Goal: Leave review/rating: Leave review/rating

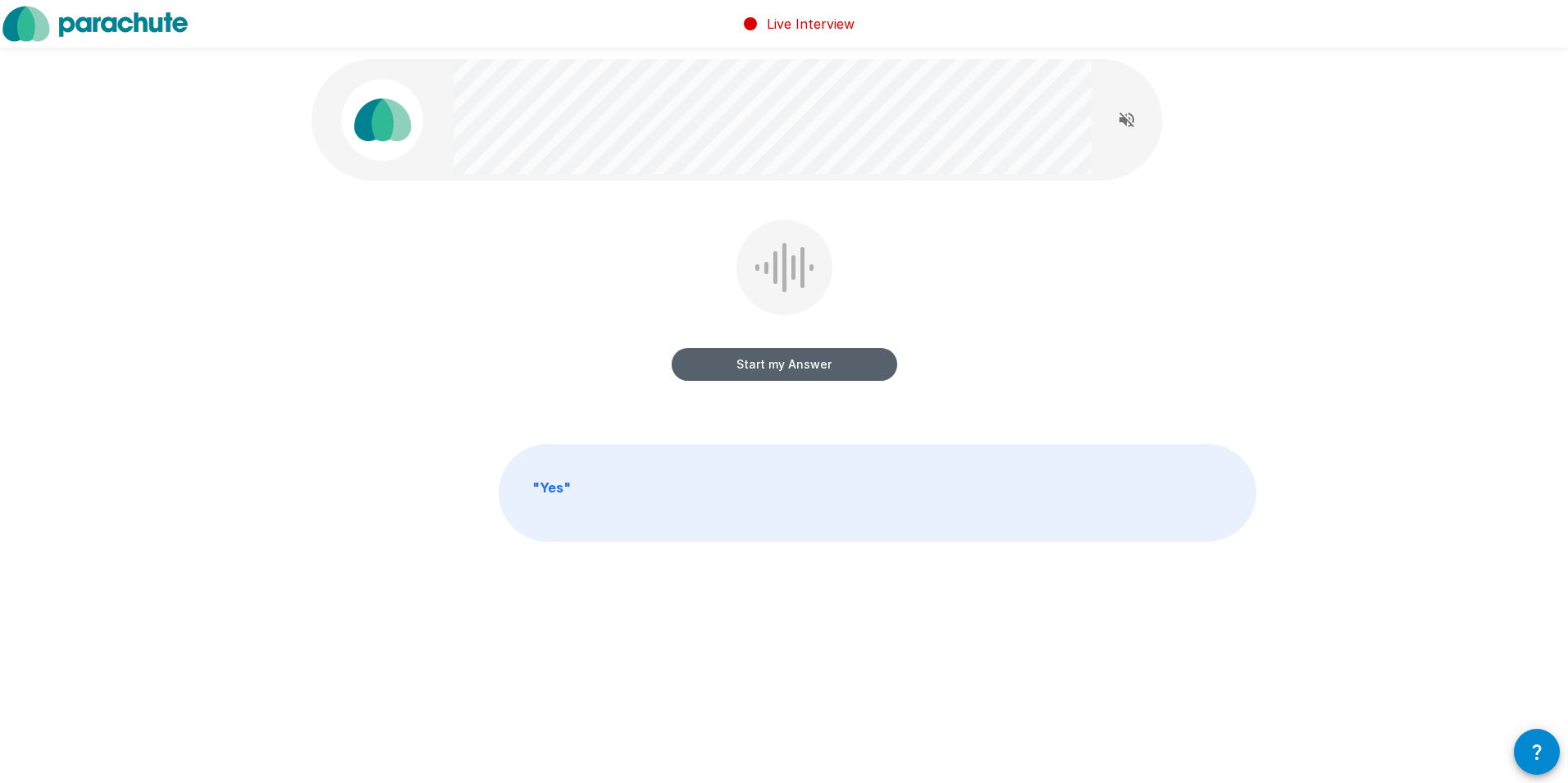
click at [774, 360] on button "Start my Answer" at bounding box center [784, 363] width 226 height 33
click at [791, 356] on button "Stop & Submit" at bounding box center [784, 363] width 226 height 33
click at [777, 361] on button "Start my Answer" at bounding box center [784, 363] width 226 height 33
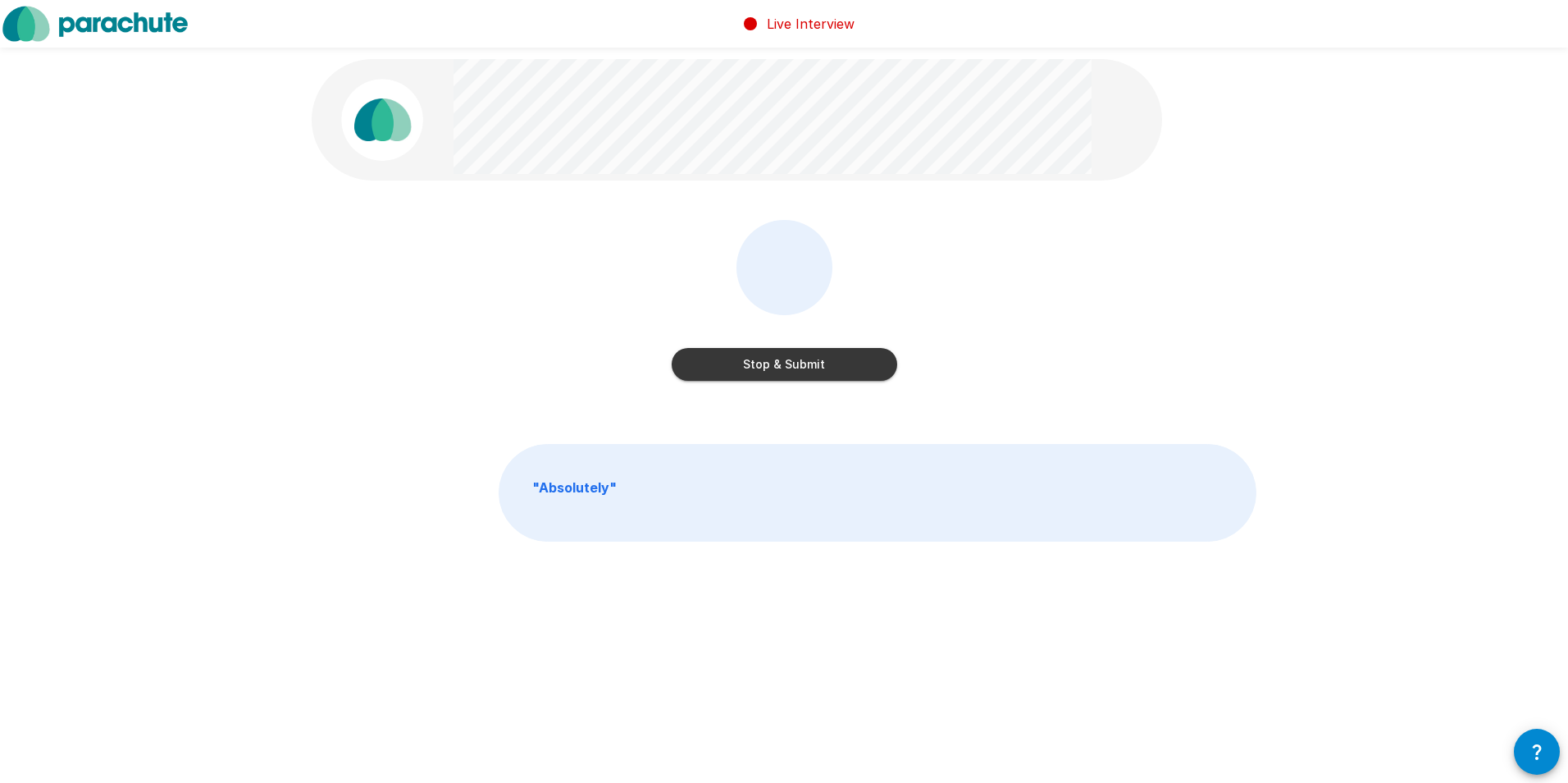
click at [777, 361] on button "Stop & Submit" at bounding box center [784, 363] width 226 height 33
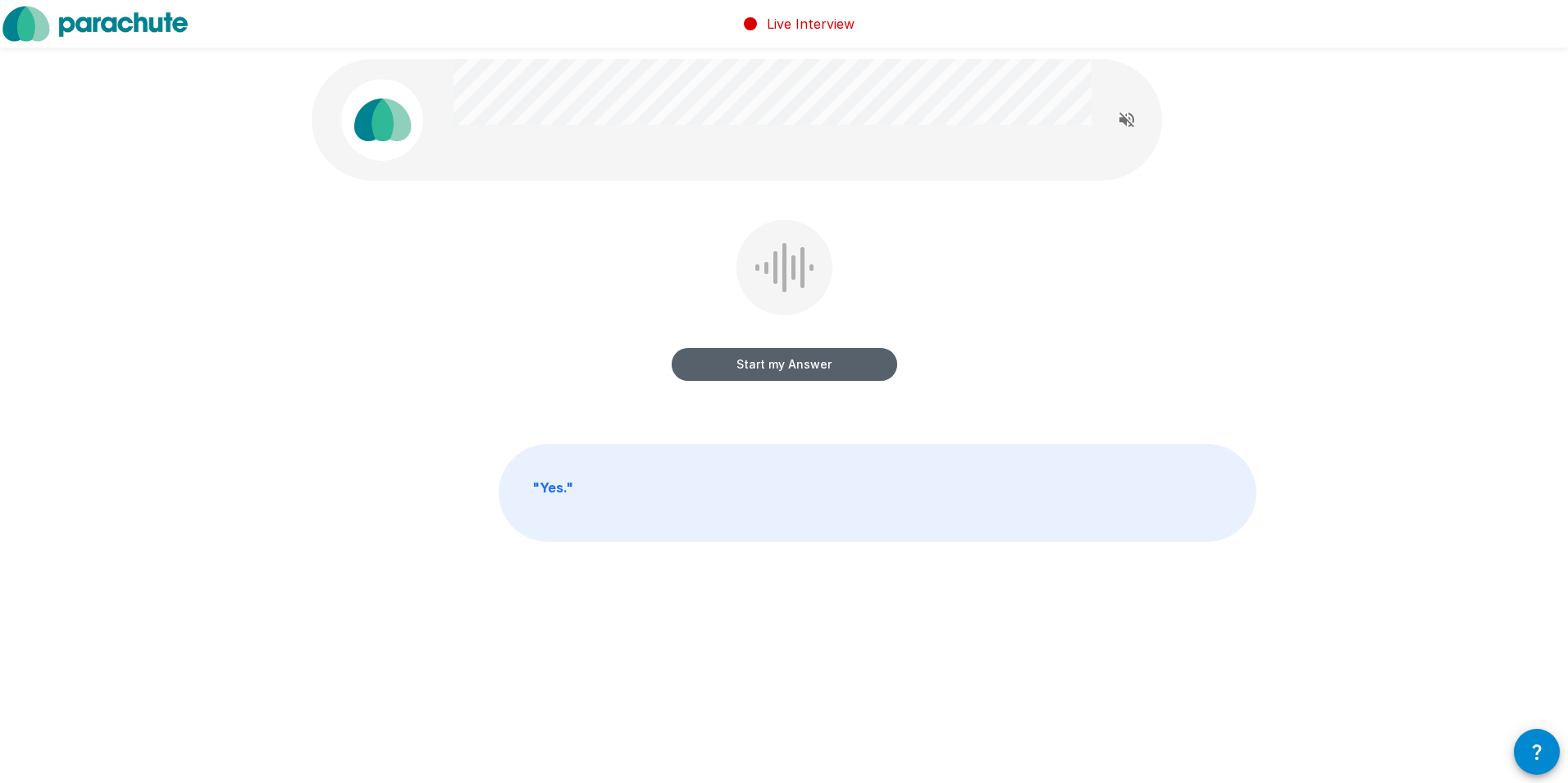
click at [777, 362] on button "Start my Answer" at bounding box center [784, 363] width 226 height 33
click at [777, 362] on button "Stop & Submit" at bounding box center [784, 363] width 226 height 33
click at [768, 371] on button "Start my Answer" at bounding box center [784, 363] width 226 height 33
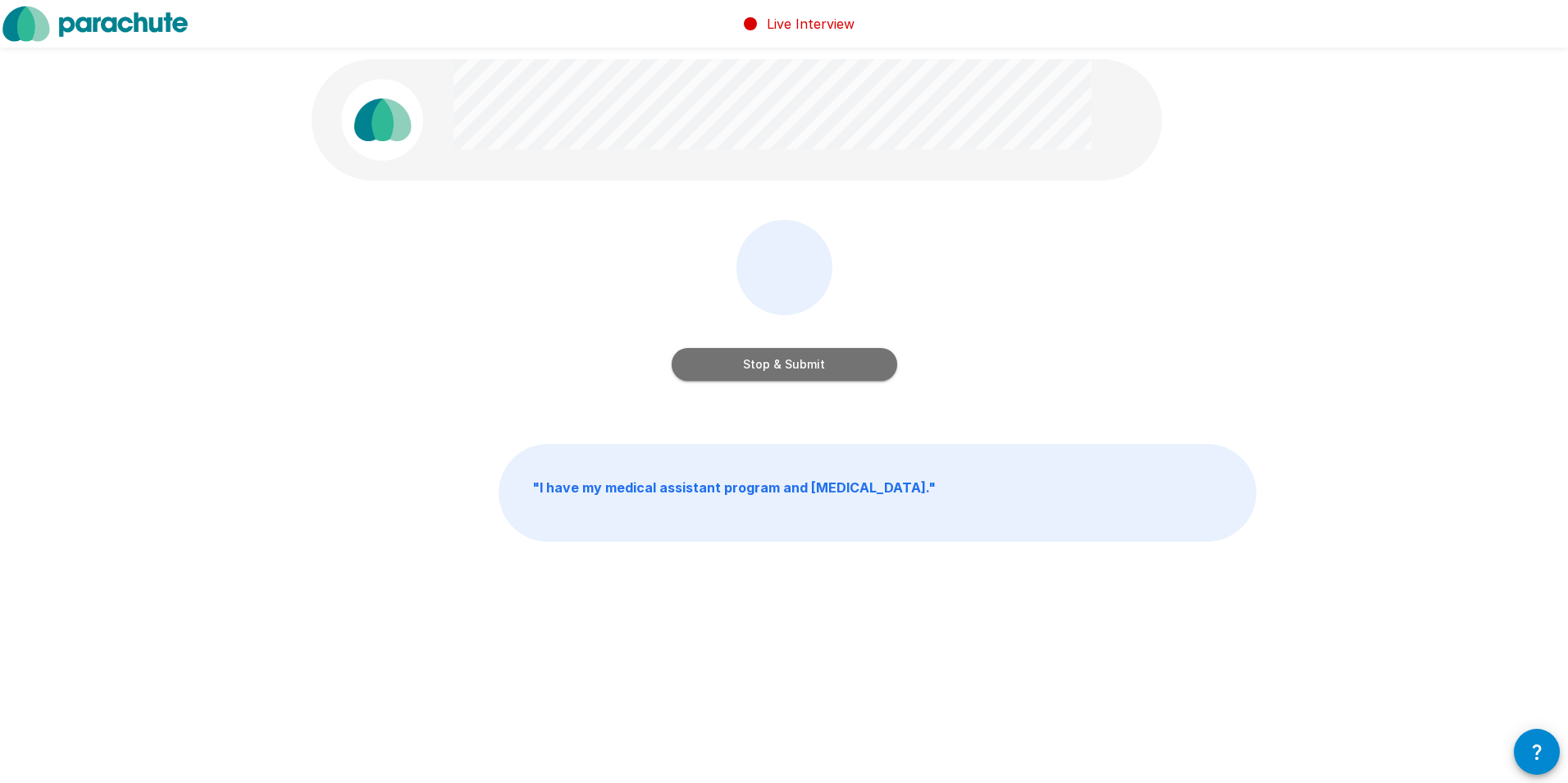
click at [768, 371] on button "Stop & Submit" at bounding box center [784, 363] width 226 height 33
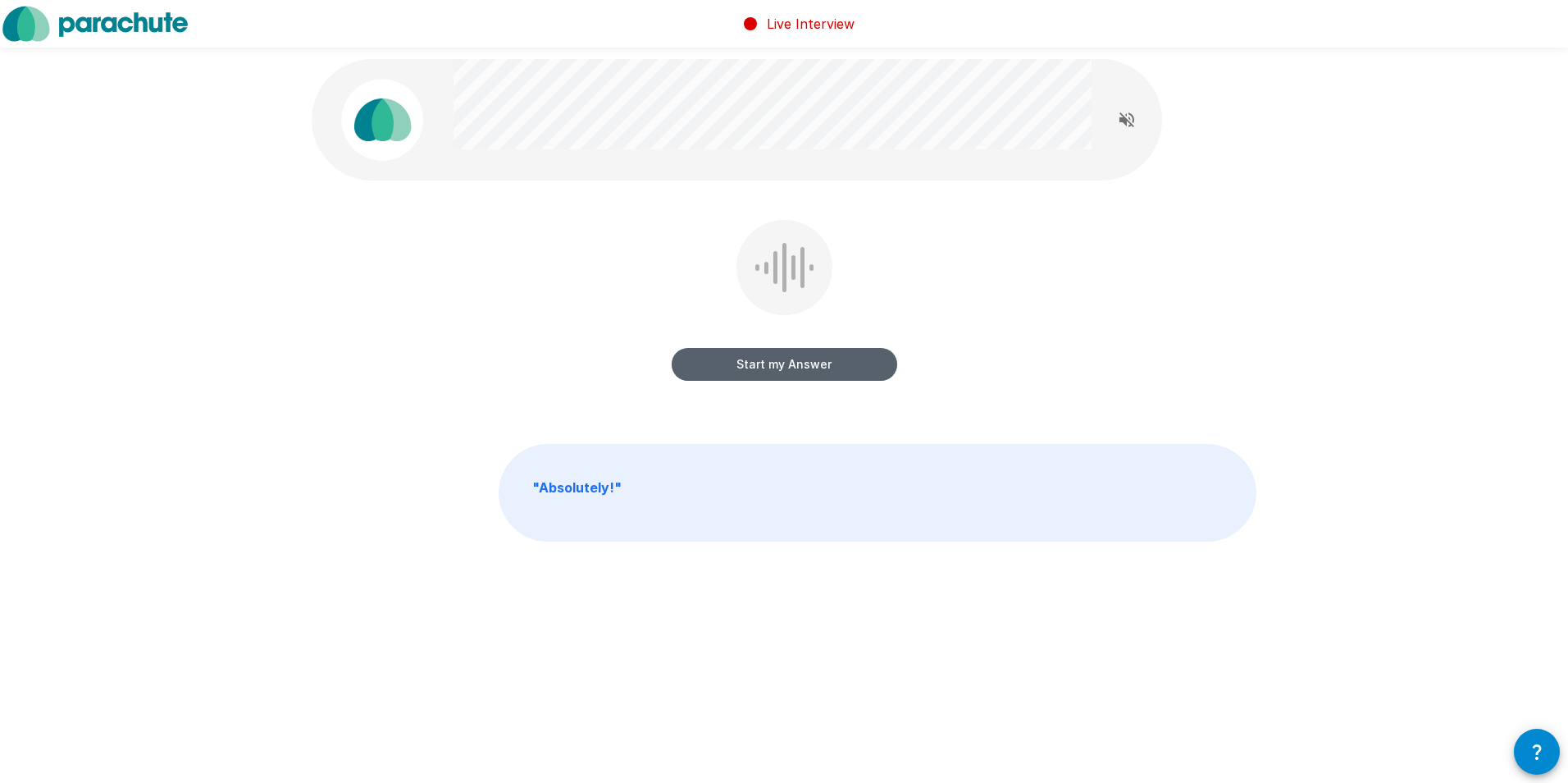
click at [759, 367] on button "Start my Answer" at bounding box center [784, 363] width 226 height 33
click at [759, 367] on button "Stop & Submit" at bounding box center [784, 363] width 226 height 33
click at [761, 369] on button "Start my Answer" at bounding box center [784, 363] width 226 height 33
click at [761, 369] on button "Stop & Submit" at bounding box center [784, 363] width 226 height 33
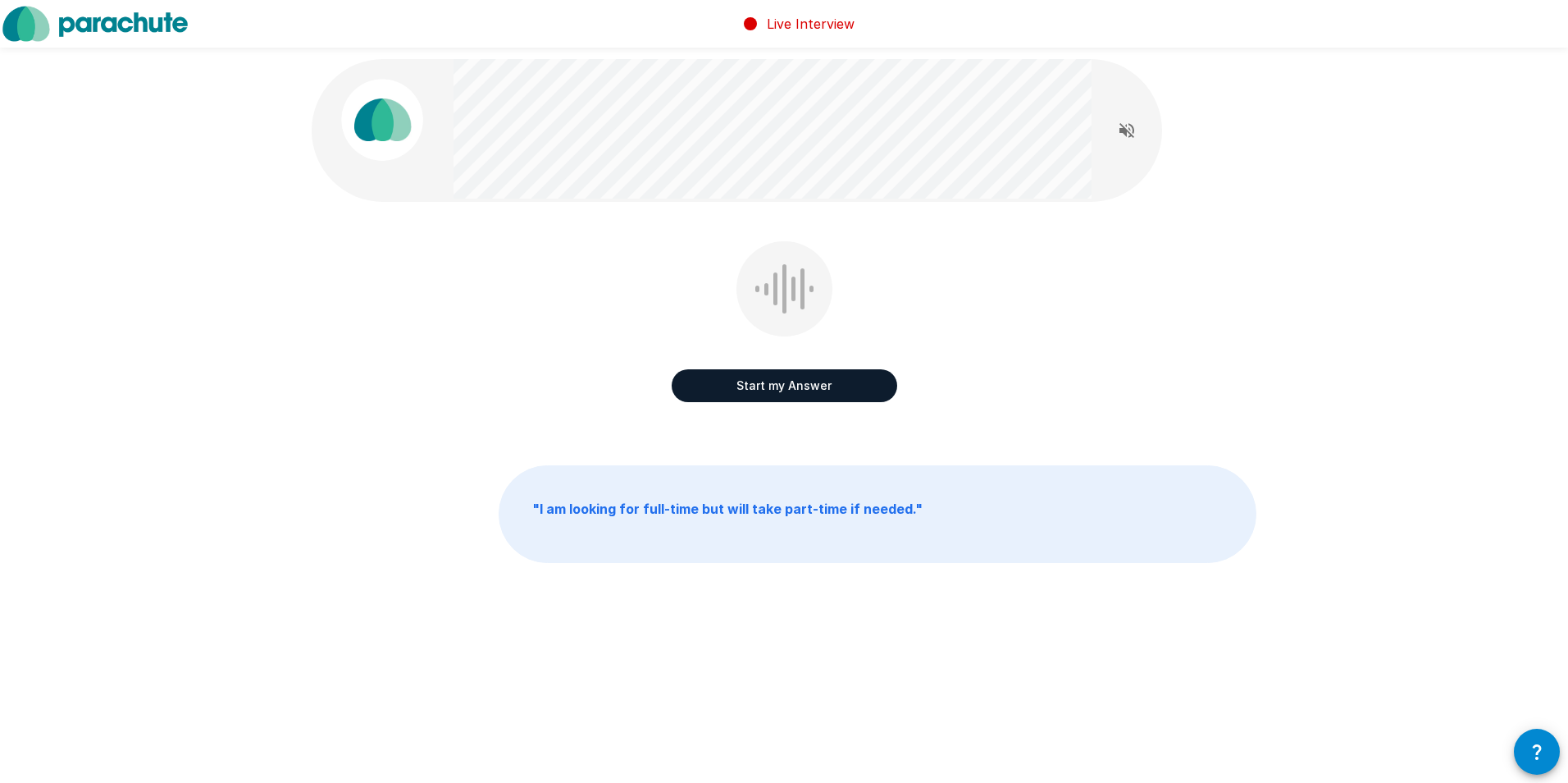
click at [761, 369] on div "Start my Answer" at bounding box center [784, 369] width 226 height 66
click at [768, 387] on button "Start my Answer" at bounding box center [784, 385] width 226 height 33
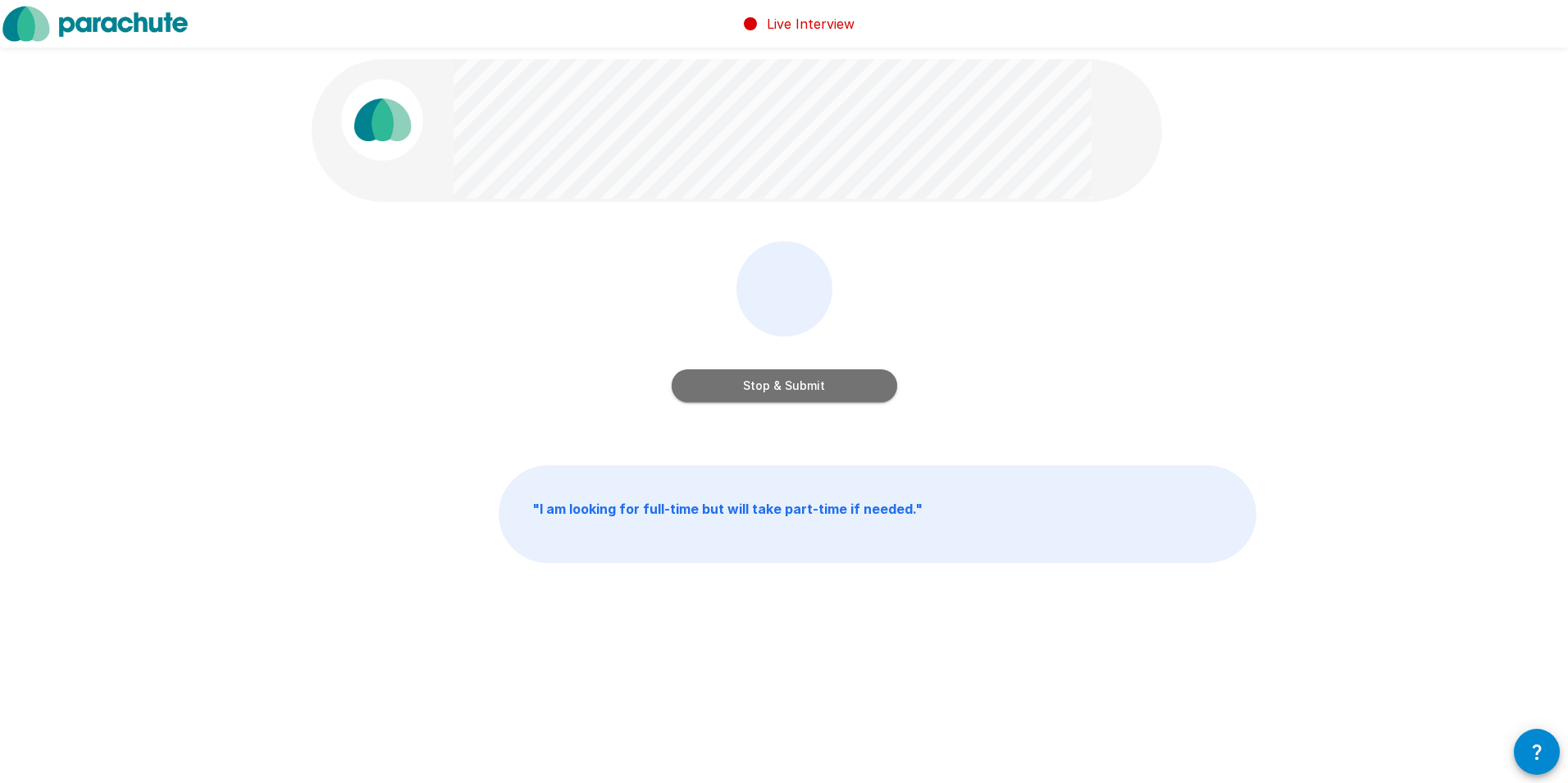
click at [768, 387] on button "Stop & Submit" at bounding box center [784, 385] width 226 height 33
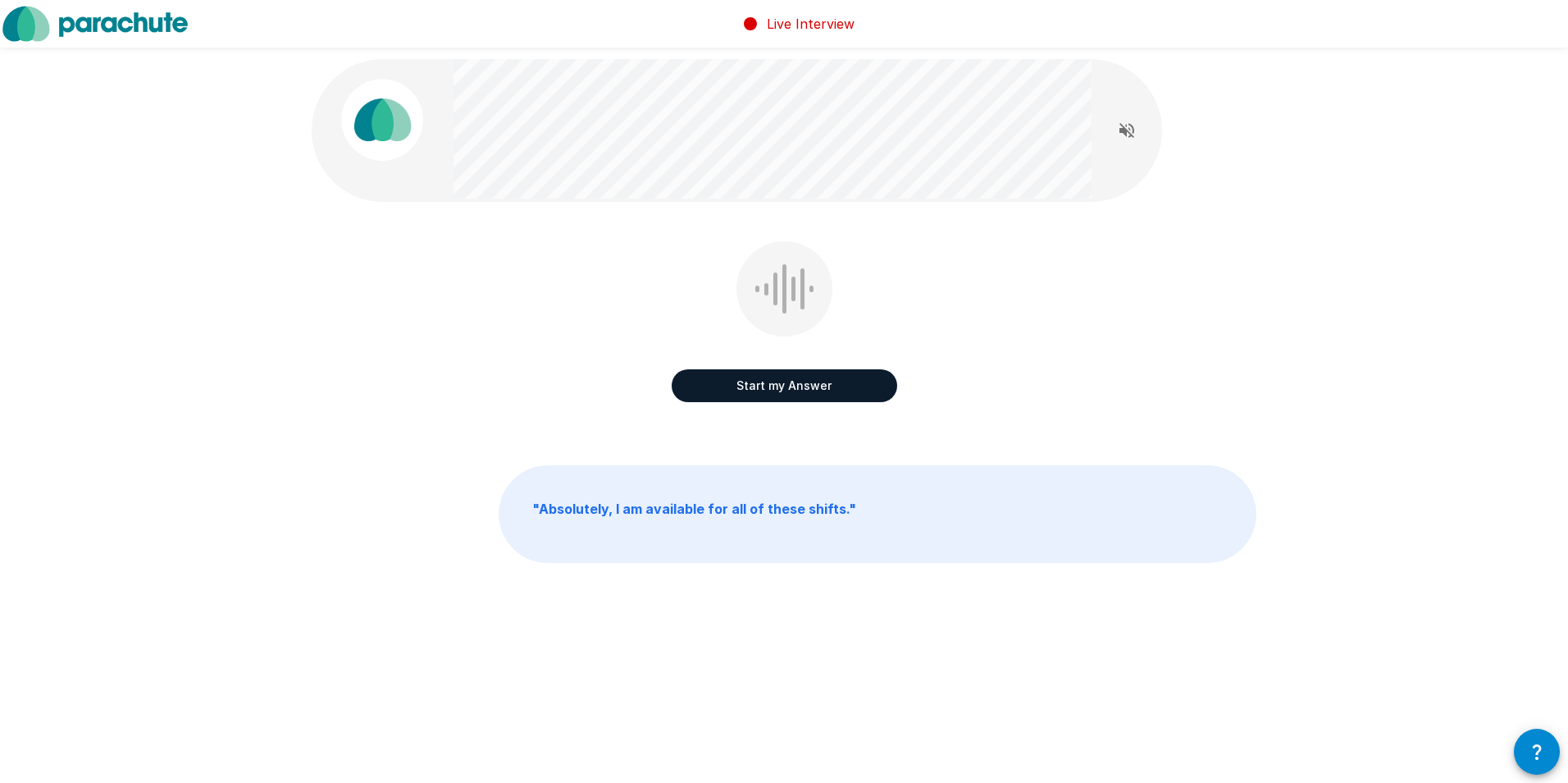
click at [749, 385] on button "Start my Answer" at bounding box center [784, 385] width 226 height 33
click at [745, 385] on button "Stop & Submit" at bounding box center [784, 385] width 226 height 33
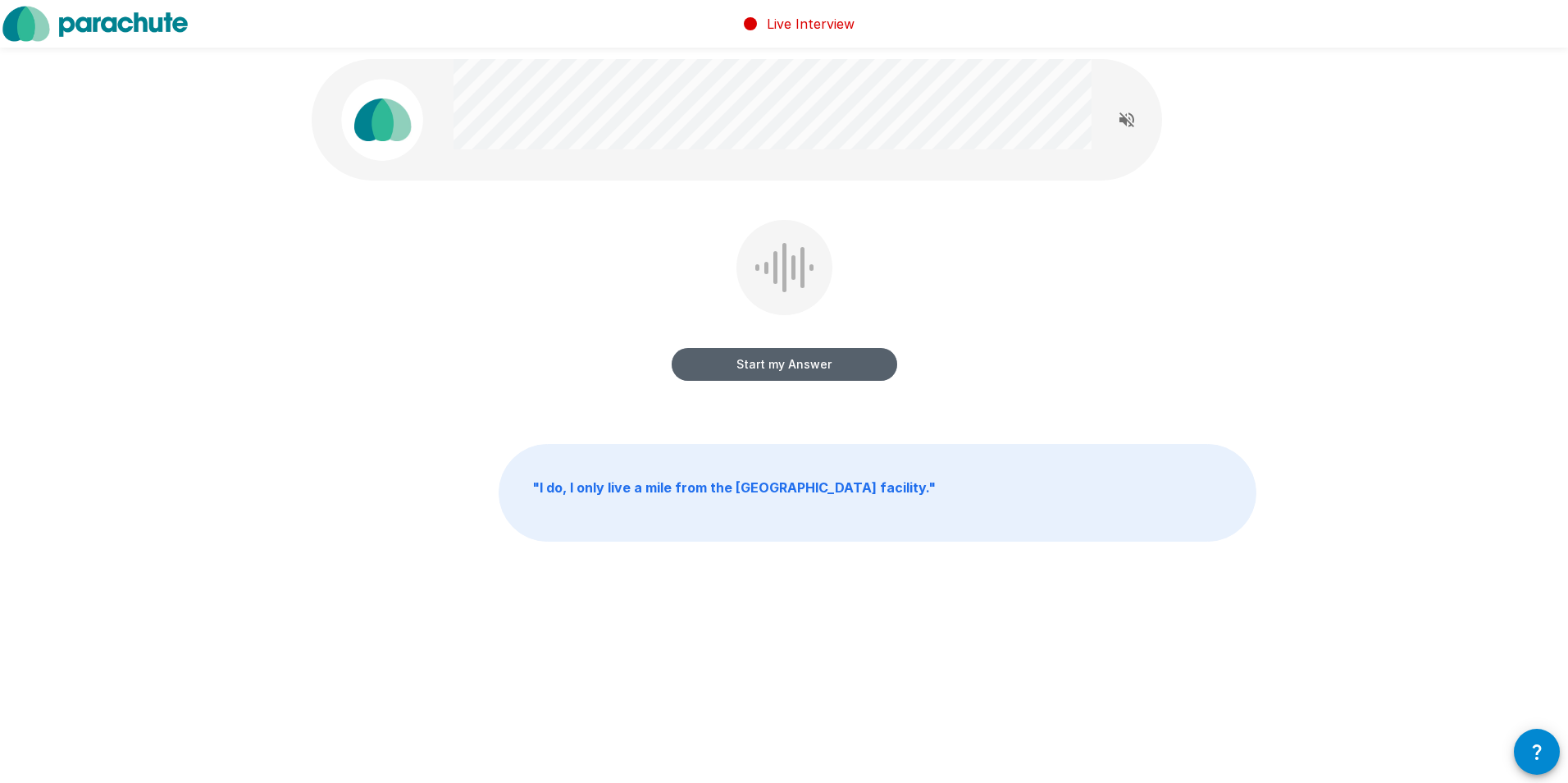
click at [776, 359] on button "Start my Answer" at bounding box center [784, 363] width 226 height 33
click at [776, 359] on button "Stop & Submit" at bounding box center [784, 363] width 226 height 33
click at [772, 359] on button "Start my Answer" at bounding box center [784, 363] width 226 height 33
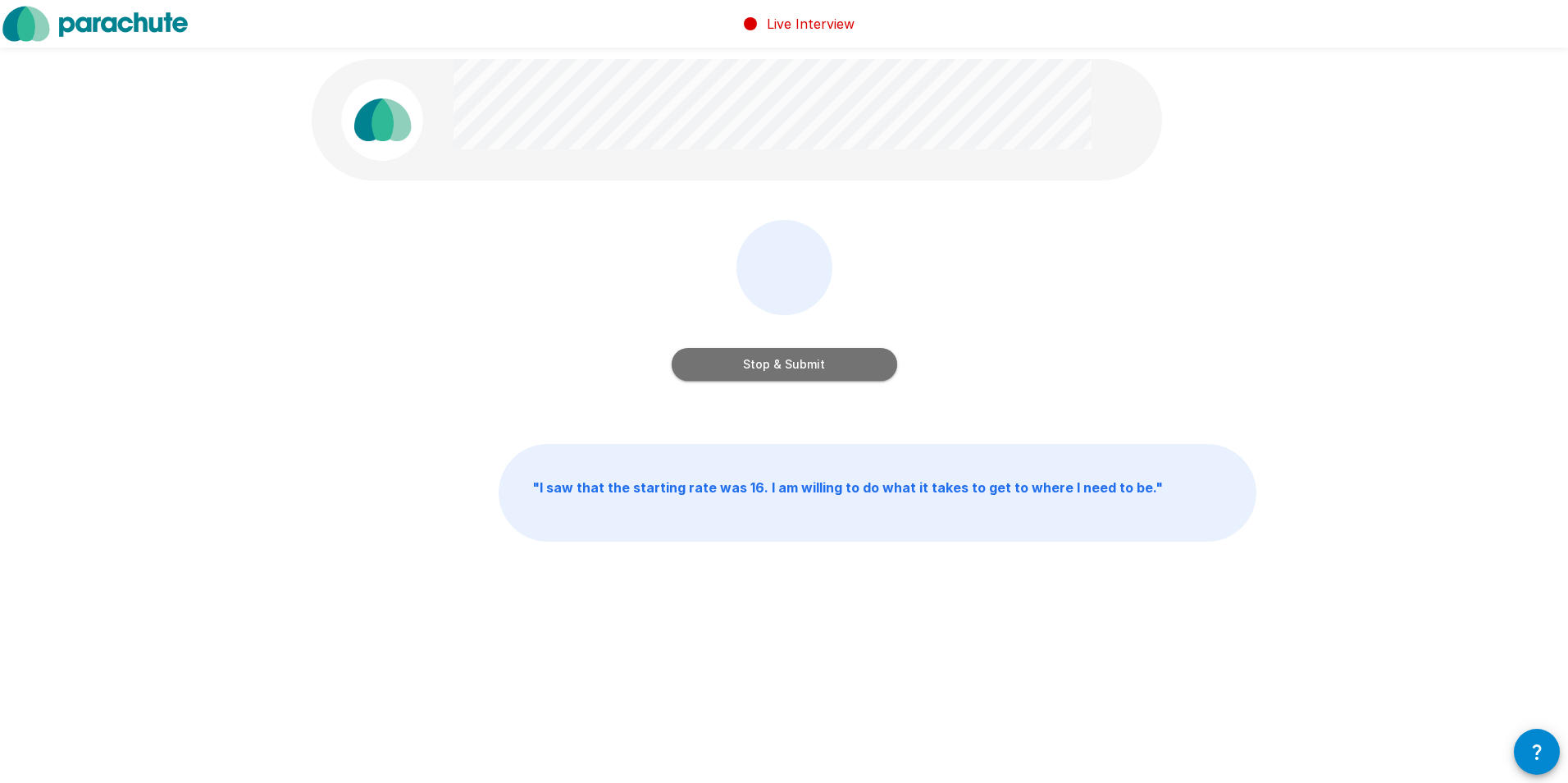
click at [772, 359] on button "Stop & Submit" at bounding box center [784, 363] width 226 height 33
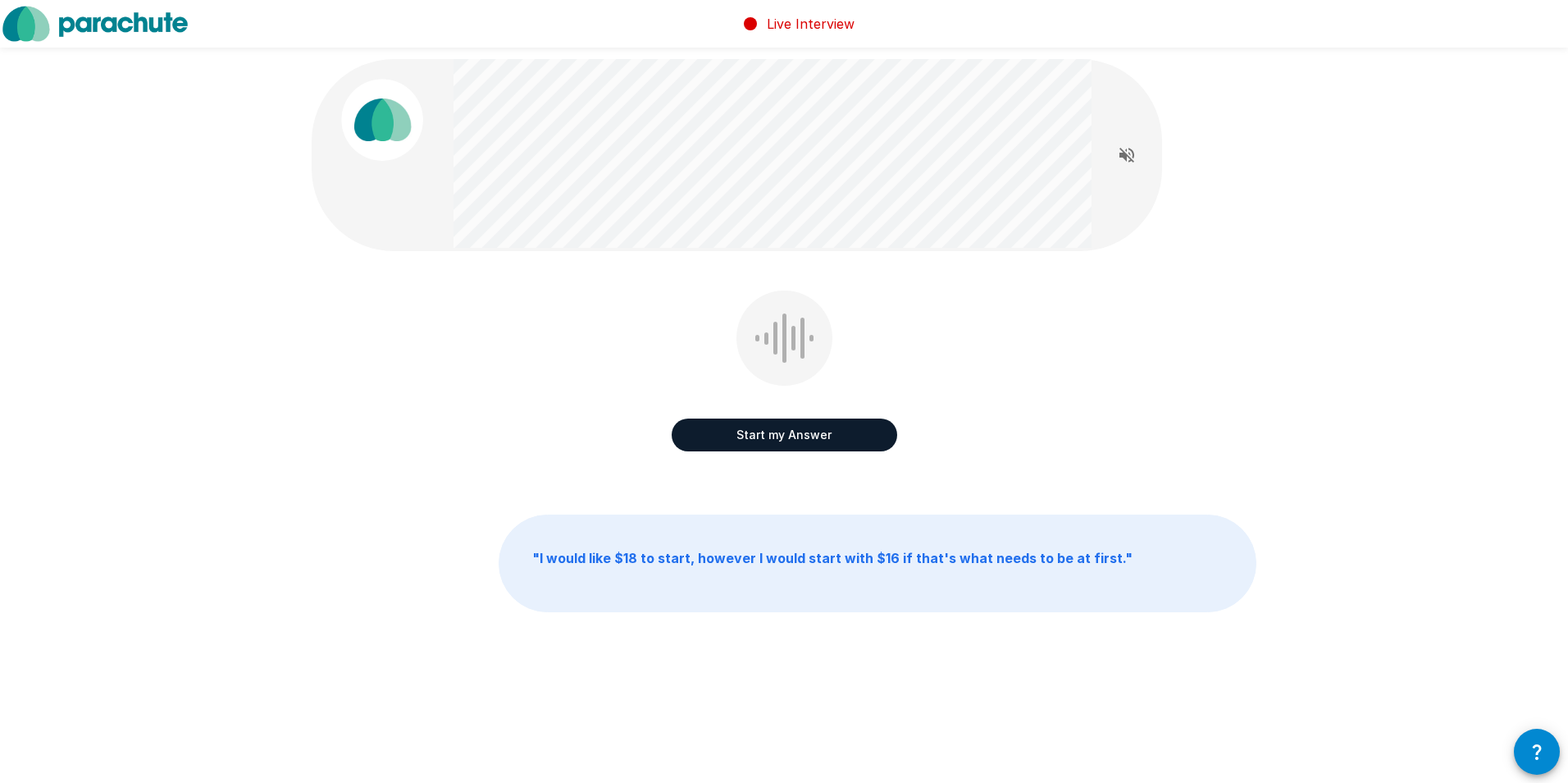
click at [772, 359] on div at bounding box center [784, 338] width 96 height 95
click at [775, 432] on button "Start my Answer" at bounding box center [784, 435] width 226 height 33
click at [775, 432] on button "Stop & Submit" at bounding box center [784, 435] width 226 height 33
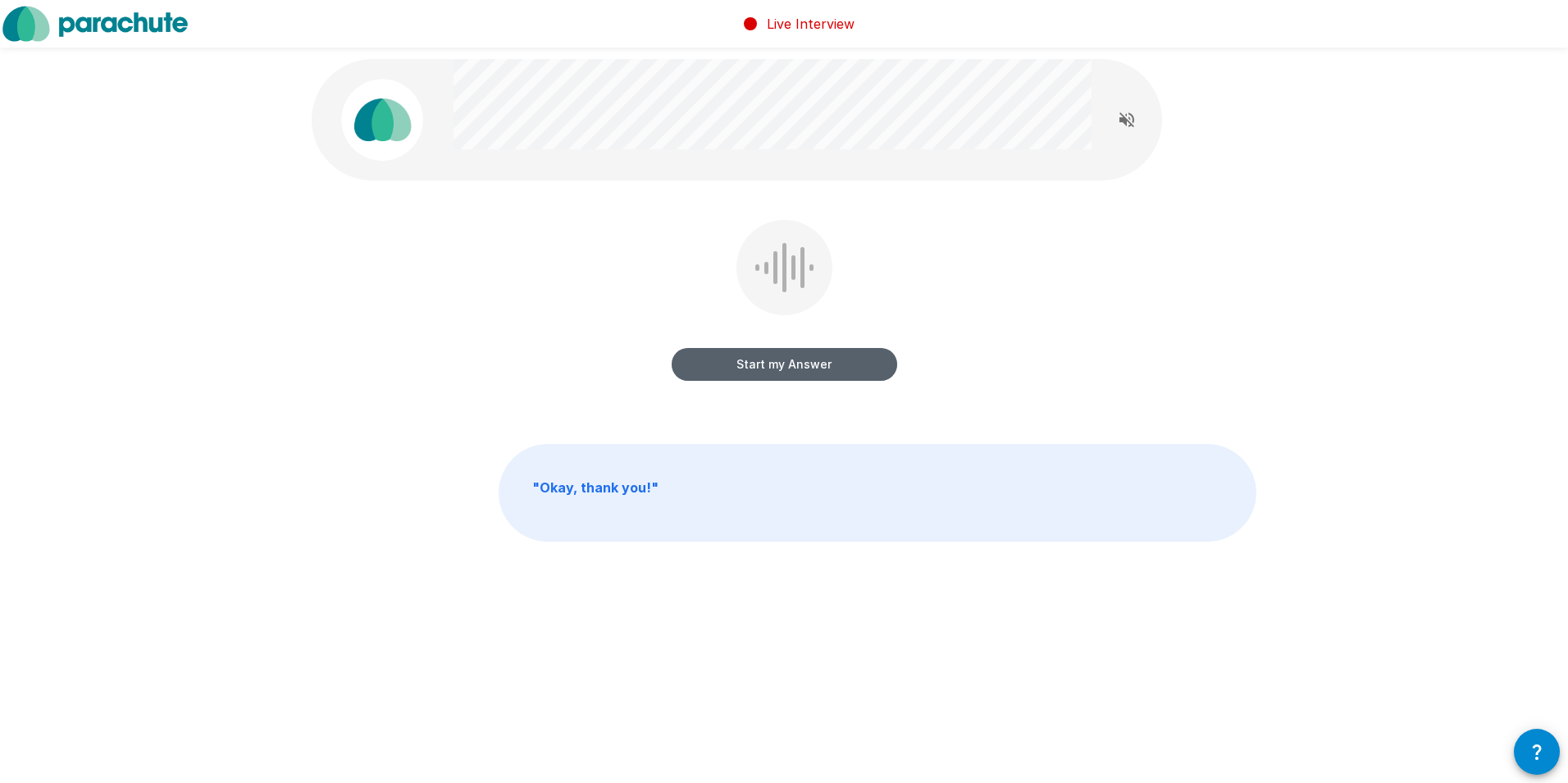
click at [799, 363] on button "Start my Answer" at bounding box center [784, 363] width 226 height 33
click at [799, 363] on button "Stop & Submit" at bounding box center [784, 363] width 226 height 33
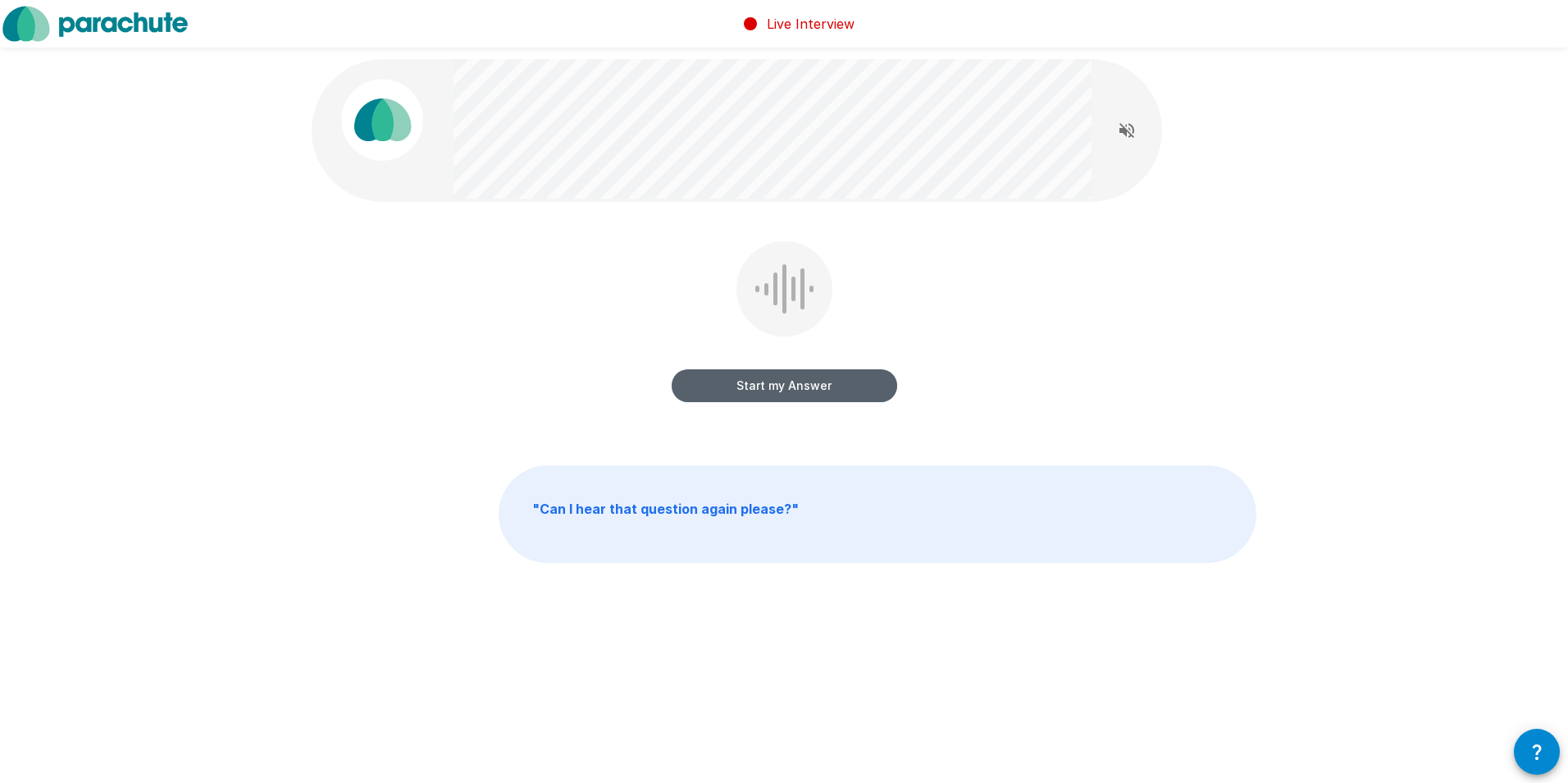
click at [791, 381] on button "Start my Answer" at bounding box center [784, 385] width 226 height 33
click at [791, 381] on button "Stop & Submit" at bounding box center [784, 385] width 226 height 33
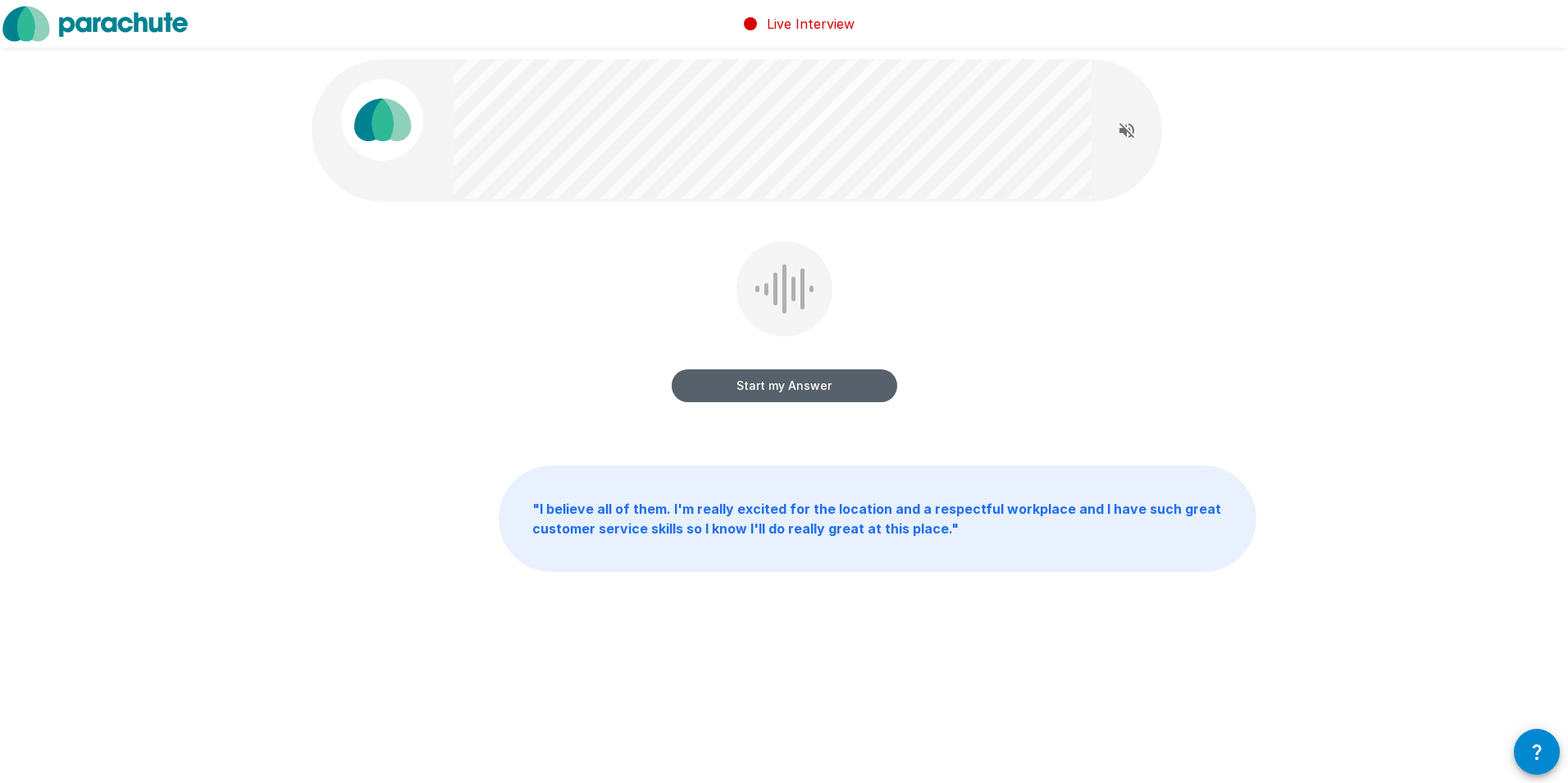
click at [756, 385] on button "Start my Answer" at bounding box center [784, 385] width 226 height 33
click at [756, 385] on button "Stop & Submit" at bounding box center [784, 385] width 226 height 33
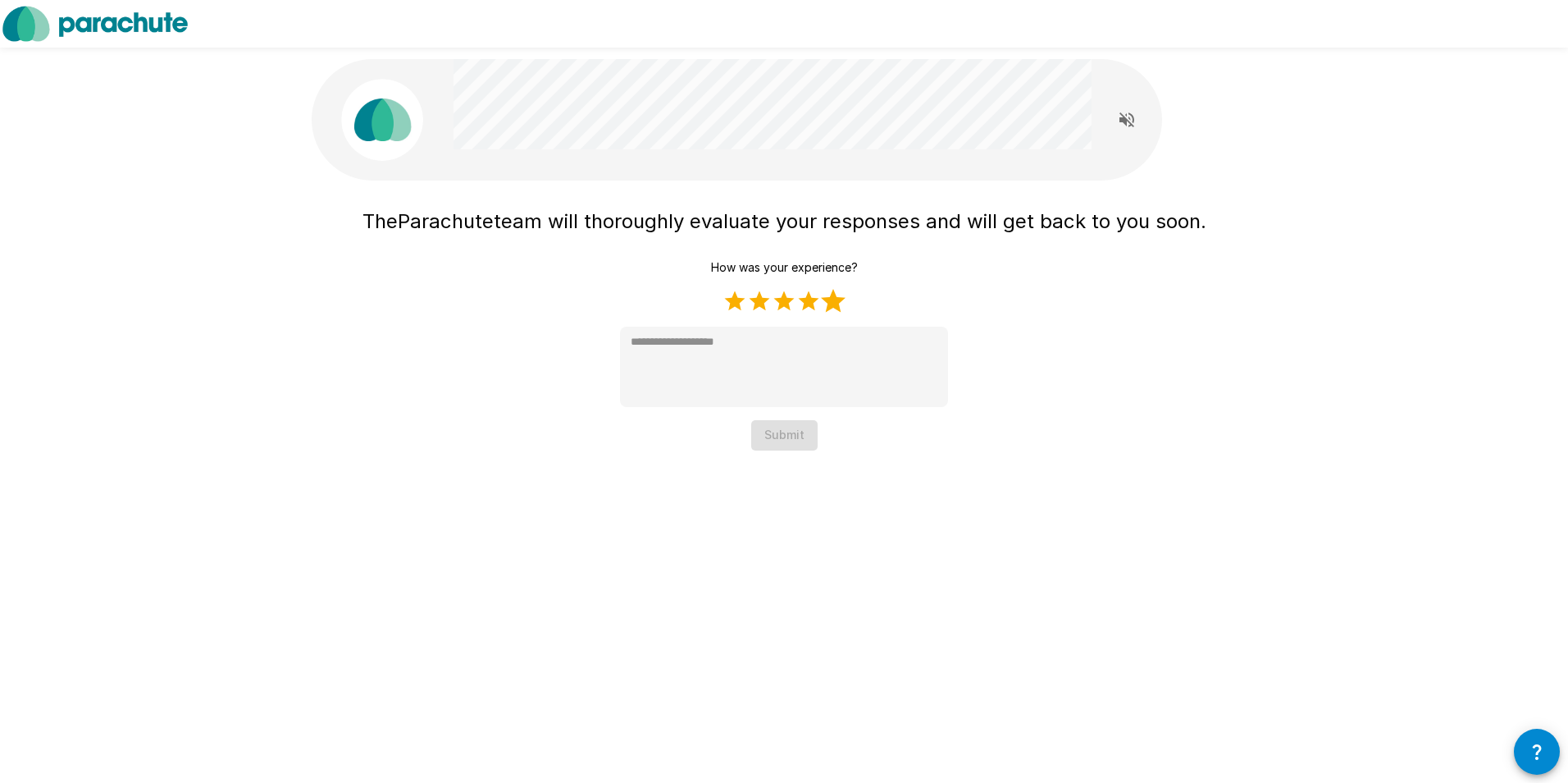
click at [835, 300] on label "5 Stars" at bounding box center [834, 301] width 25 height 25
type textarea "*"
click at [780, 433] on button "Submit" at bounding box center [784, 435] width 67 height 31
